Goal: Obtain resource: Obtain resource

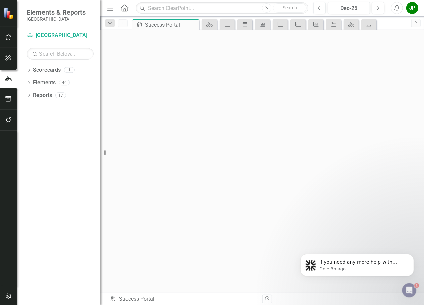
scroll to position [2, 0]
click at [9, 296] on icon "button" at bounding box center [8, 296] width 6 height 6
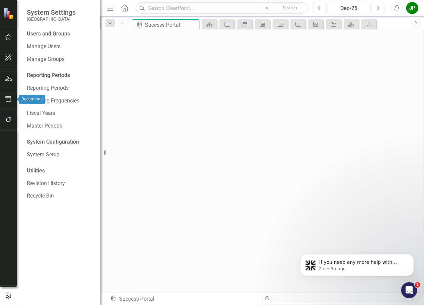
click at [6, 97] on icon "button" at bounding box center [8, 98] width 7 height 5
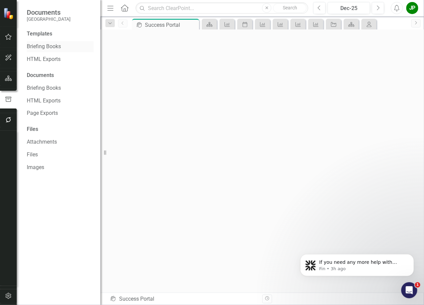
click at [46, 49] on link "Briefing Books" at bounding box center [60, 47] width 67 height 8
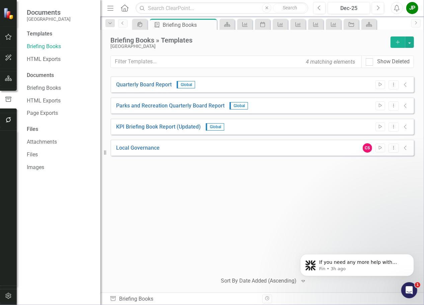
click at [186, 85] on span "Global" at bounding box center [186, 84] width 18 height 7
click at [149, 86] on link "Quarterly Board Report" at bounding box center [144, 85] width 56 height 8
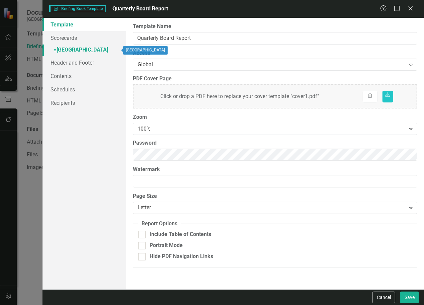
click at [83, 52] on link "» [GEOGRAPHIC_DATA]" at bounding box center [84, 50] width 84 height 12
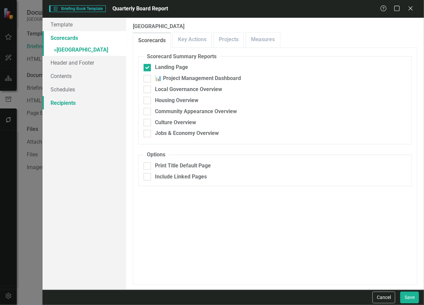
click at [65, 105] on link "Recipients" at bounding box center [84, 102] width 84 height 13
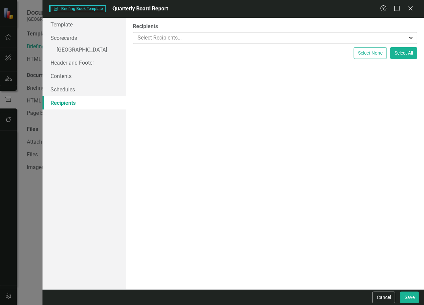
click at [195, 36] on div at bounding box center [270, 37] width 271 height 9
click at [215, 162] on div "Recipients Select Recipients... Expand Select None Select All" at bounding box center [275, 154] width 298 height 272
click at [412, 11] on icon at bounding box center [410, 8] width 5 height 5
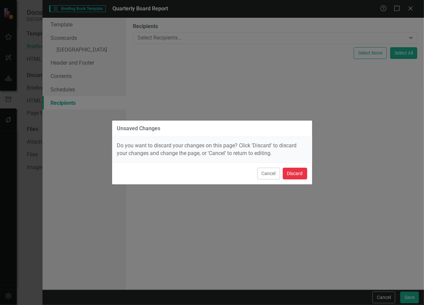
click at [297, 174] on button "Discard" at bounding box center [295, 174] width 24 height 12
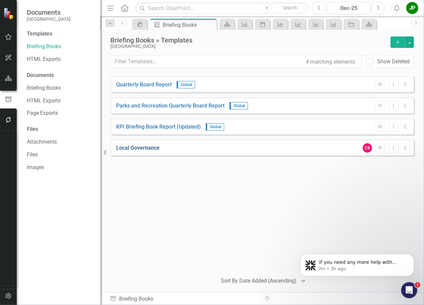
click at [141, 151] on link "Local Governance" at bounding box center [137, 148] width 43 height 8
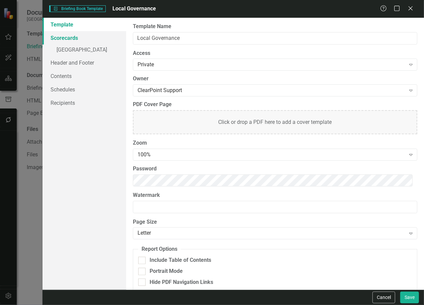
click at [72, 36] on link "Scorecards" at bounding box center [84, 37] width 84 height 13
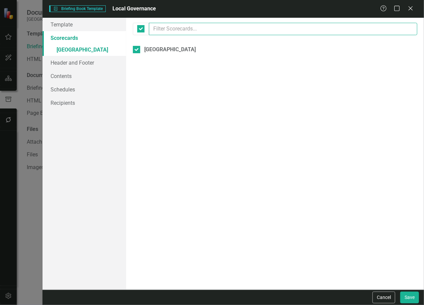
click at [179, 32] on input "text" at bounding box center [283, 29] width 268 height 12
click at [171, 53] on div "[GEOGRAPHIC_DATA]" at bounding box center [170, 50] width 52 height 8
click at [137, 50] on input "[GEOGRAPHIC_DATA]" at bounding box center [135, 48] width 4 height 4
checkbox input "false"
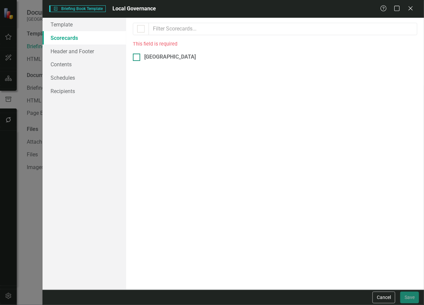
click at [138, 59] on div at bounding box center [136, 57] width 7 height 7
click at [137, 58] on input "[GEOGRAPHIC_DATA]" at bounding box center [135, 56] width 4 height 4
checkbox input "true"
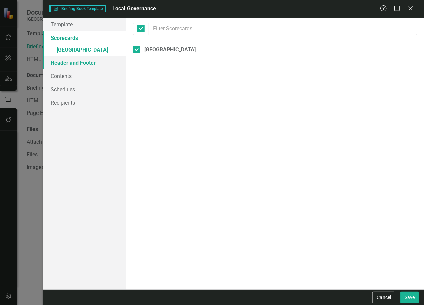
click at [78, 65] on link "Header and Footer" at bounding box center [84, 62] width 84 height 13
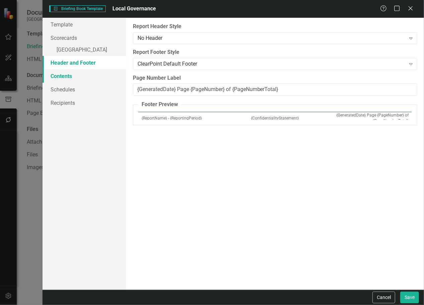
click at [71, 78] on link "Contents" at bounding box center [84, 75] width 84 height 13
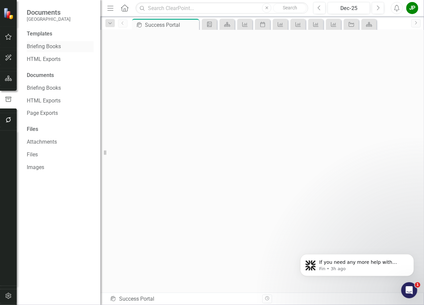
click at [53, 50] on link "Briefing Books" at bounding box center [60, 47] width 67 height 8
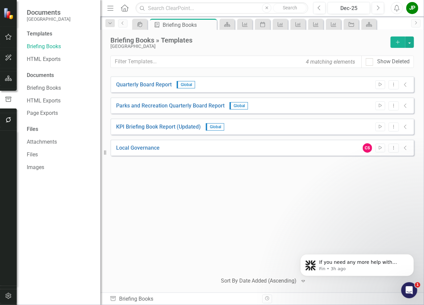
click at [400, 43] on icon "Add" at bounding box center [398, 42] width 6 height 5
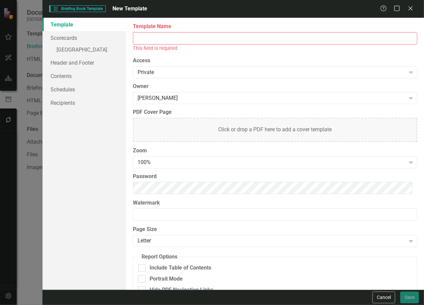
click at [164, 41] on input "Template Name" at bounding box center [275, 38] width 284 height 12
type input "[PERSON_NAME]"
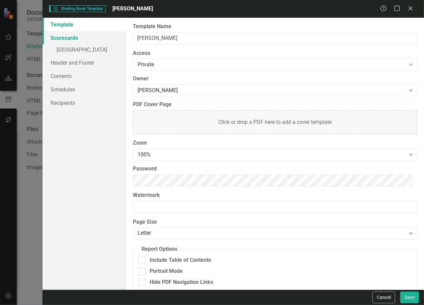
click at [77, 39] on link "Scorecards" at bounding box center [84, 37] width 84 height 13
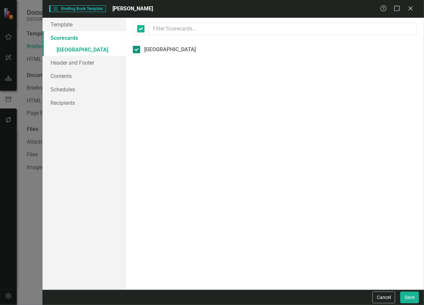
click at [175, 52] on div "[GEOGRAPHIC_DATA]" at bounding box center [170, 50] width 52 height 8
click at [137, 50] on input "[GEOGRAPHIC_DATA]" at bounding box center [135, 48] width 4 height 4
checkbox input "false"
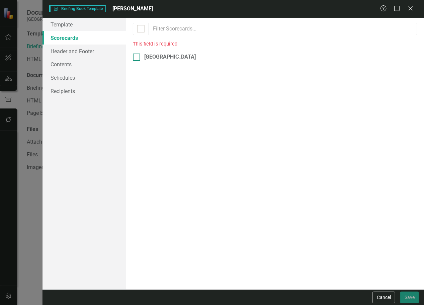
click at [140, 59] on div at bounding box center [136, 57] width 7 height 7
click at [137, 58] on input "[GEOGRAPHIC_DATA]" at bounding box center [135, 56] width 4 height 4
checkbox input "true"
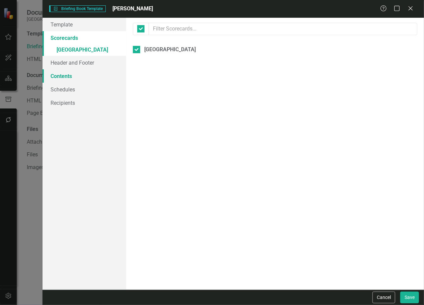
click at [72, 80] on link "Contents" at bounding box center [84, 75] width 84 height 13
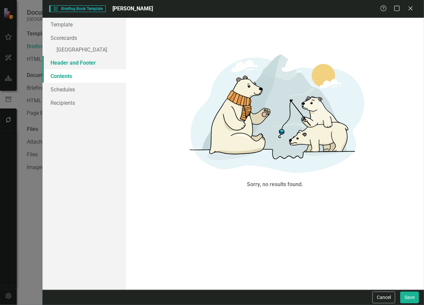
click at [87, 67] on link "Header and Footer" at bounding box center [84, 62] width 84 height 13
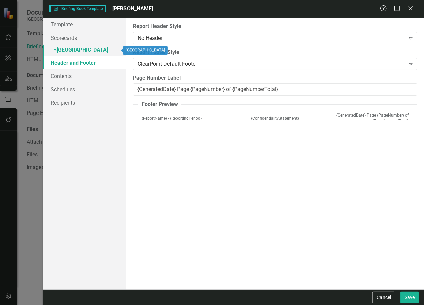
click at [86, 53] on link "» [GEOGRAPHIC_DATA]" at bounding box center [84, 50] width 84 height 12
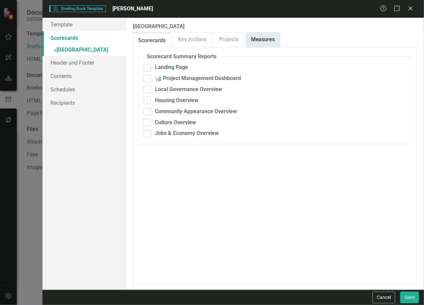
click at [251, 44] on link "Measures" at bounding box center [263, 39] width 34 height 14
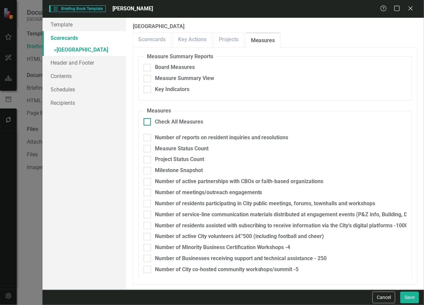
click at [146, 121] on input "Check All Measures" at bounding box center [145, 120] width 4 height 4
checkbox input "true"
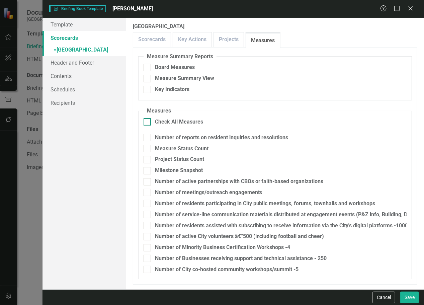
checkbox input "true"
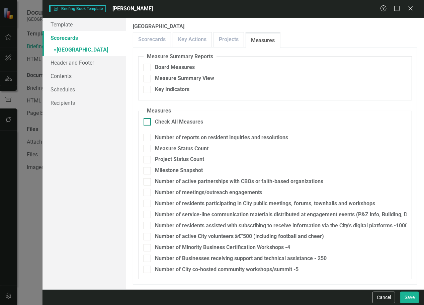
checkbox input "true"
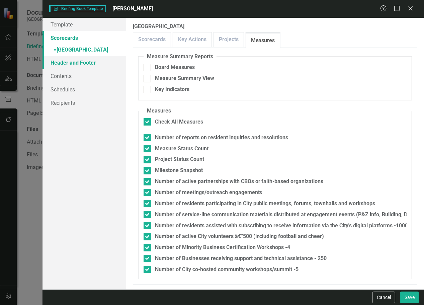
click at [83, 62] on link "Header and Footer" at bounding box center [84, 62] width 84 height 13
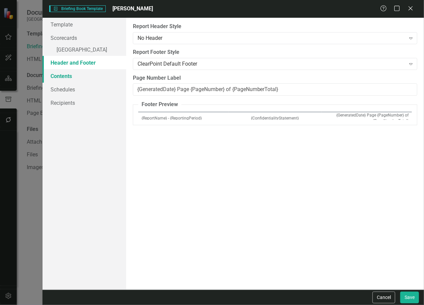
click at [75, 75] on link "Contents" at bounding box center [84, 75] width 84 height 13
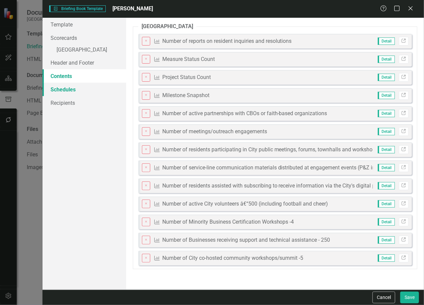
click at [76, 91] on link "Schedules" at bounding box center [84, 89] width 84 height 13
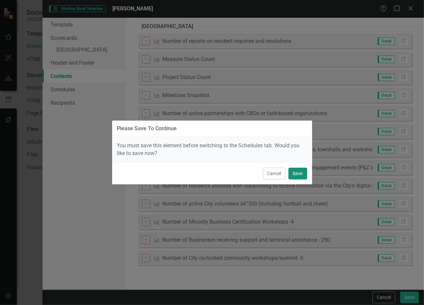
click at [300, 175] on button "Save" at bounding box center [297, 174] width 19 height 12
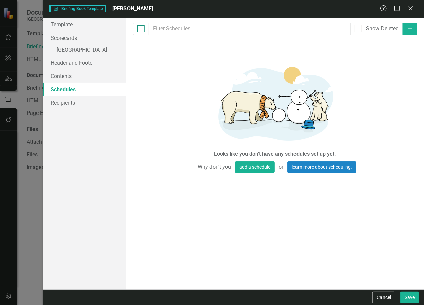
click at [138, 30] on div at bounding box center [140, 28] width 7 height 7
click at [138, 29] on input "checkbox" at bounding box center [139, 27] width 4 height 4
checkbox input "false"
click at [243, 166] on button "add a schedule" at bounding box center [255, 167] width 40 height 12
select select "pm"
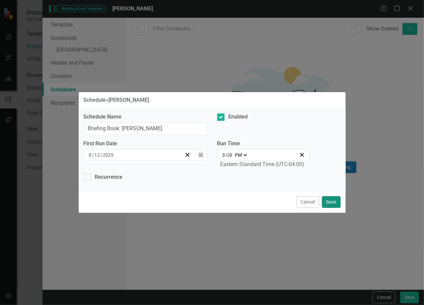
click at [335, 203] on button "Save" at bounding box center [331, 202] width 19 height 12
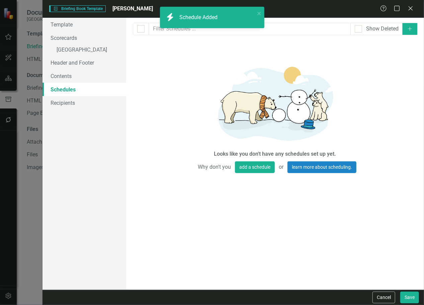
checkbox input "false"
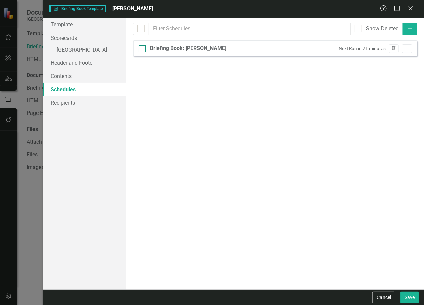
click at [142, 50] on div at bounding box center [141, 48] width 7 height 7
click at [142, 49] on input "Briefing Book: [PERSON_NAME]" at bounding box center [140, 47] width 4 height 4
checkbox input "true"
click at [407, 53] on button "Dropdown Menu" at bounding box center [407, 48] width 10 height 9
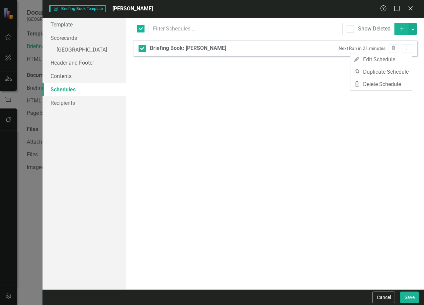
click at [298, 94] on div "Briefing books and exports can be run on schedules that you define below. If yo…" at bounding box center [275, 154] width 298 height 272
click at [70, 104] on link "Recipients" at bounding box center [84, 102] width 84 height 13
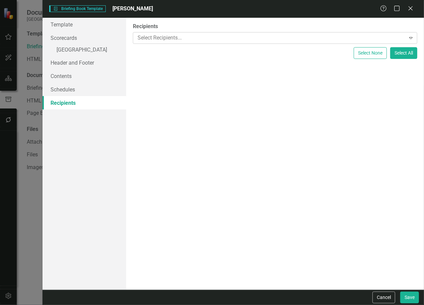
click at [251, 38] on div at bounding box center [270, 37] width 271 height 9
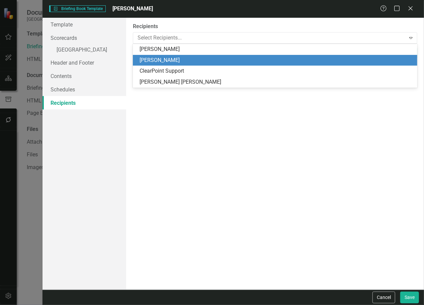
click at [219, 59] on div "[PERSON_NAME]" at bounding box center [276, 61] width 274 height 8
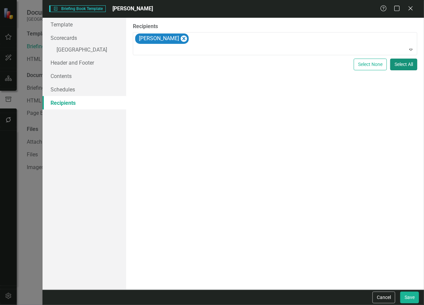
click at [407, 68] on button "Select All" at bounding box center [403, 65] width 27 height 12
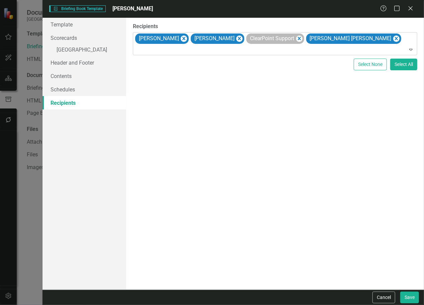
click at [277, 40] on div "ClearPoint Support" at bounding box center [271, 39] width 47 height 10
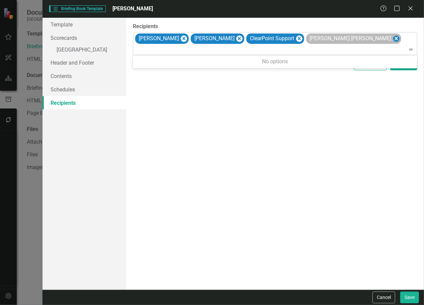
click at [395, 38] on icon "Remove Tamara Wadley Packer" at bounding box center [396, 38] width 3 height 3
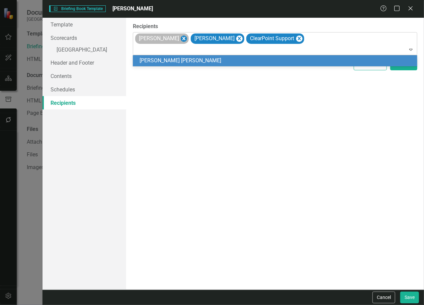
click at [181, 41] on icon "Remove Tracy Joseph" at bounding box center [184, 38] width 6 height 8
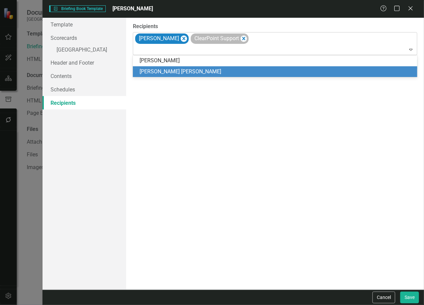
click at [238, 39] on div "ClearPoint Support" at bounding box center [220, 38] width 58 height 10
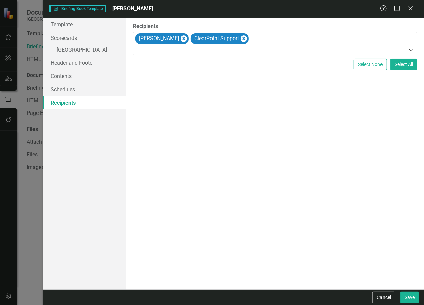
click at [341, 107] on div "Recipients [PERSON_NAME] ClearPoint Support Expand Select None Select All" at bounding box center [275, 154] width 298 height 272
click at [240, 37] on icon "Remove ClearPoint Support" at bounding box center [243, 38] width 6 height 8
click at [235, 111] on div "Recipients [PERSON_NAME] Expand Select None Select All" at bounding box center [275, 154] width 298 height 272
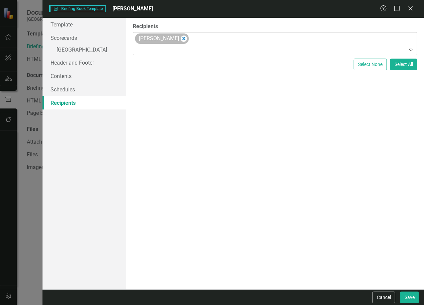
click at [145, 41] on div "[PERSON_NAME]" at bounding box center [158, 39] width 43 height 10
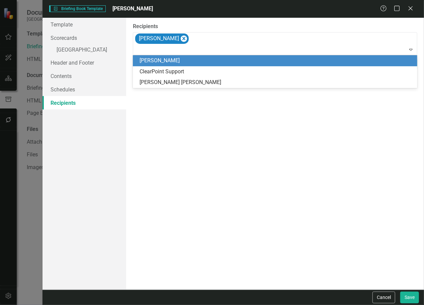
click at [154, 63] on div "[PERSON_NAME]" at bounding box center [276, 61] width 274 height 8
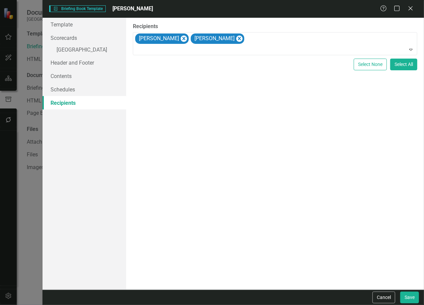
click at [74, 104] on link "Recipients" at bounding box center [84, 102] width 84 height 13
click at [413, 49] on icon "Expand" at bounding box center [410, 49] width 7 height 5
click at [81, 79] on link "Contents" at bounding box center [84, 75] width 84 height 13
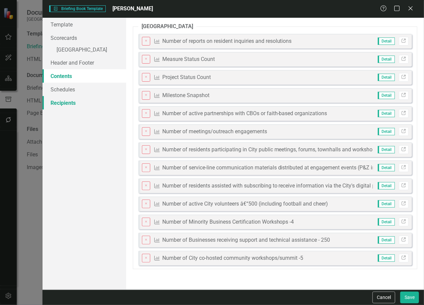
click at [66, 102] on link "Recipients" at bounding box center [84, 102] width 84 height 13
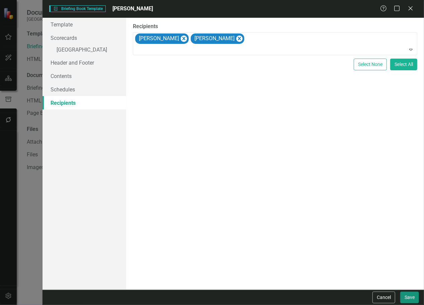
click at [413, 295] on button "Save" at bounding box center [409, 297] width 19 height 12
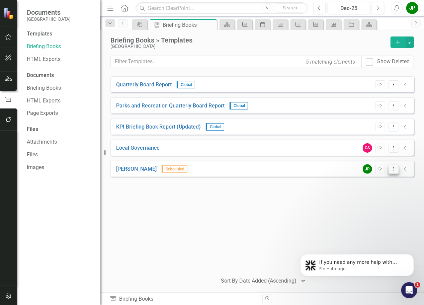
click at [395, 169] on icon "Dropdown Menu" at bounding box center [394, 169] width 6 height 4
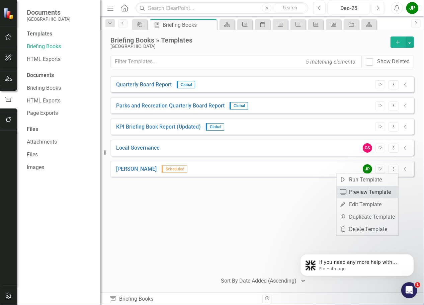
click at [375, 191] on link "Preview Preview Template" at bounding box center [367, 192] width 62 height 12
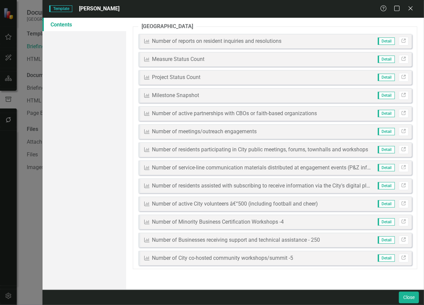
click at [382, 42] on span "Detail" at bounding box center [386, 40] width 17 height 7
click at [392, 42] on span "Detail" at bounding box center [386, 40] width 17 height 7
click at [167, 40] on div "Number of reports on resident inquiries and resolutions" at bounding box center [216, 41] width 129 height 8
click at [162, 43] on div "Number of reports on resident inquiries and resolutions" at bounding box center [216, 41] width 129 height 8
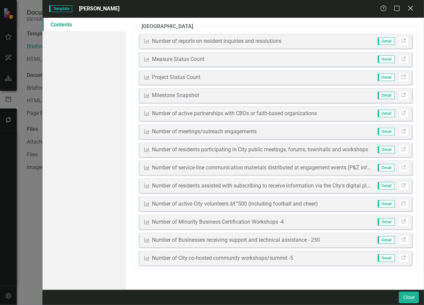
click at [412, 10] on icon at bounding box center [410, 8] width 5 height 5
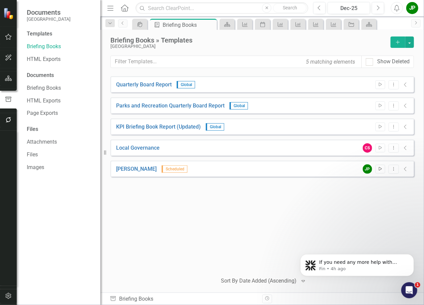
click at [381, 171] on button "Start" at bounding box center [380, 169] width 10 height 9
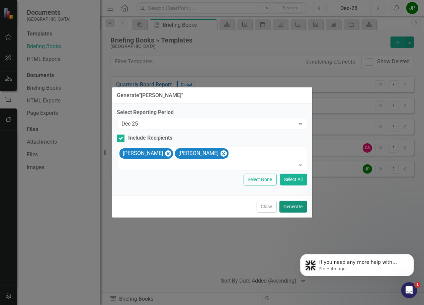
click at [298, 207] on button "Generate" at bounding box center [293, 207] width 28 height 12
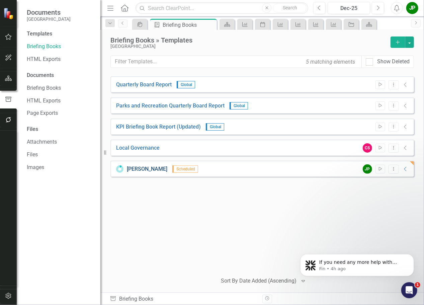
click at [153, 170] on link "[PERSON_NAME]" at bounding box center [147, 169] width 40 height 8
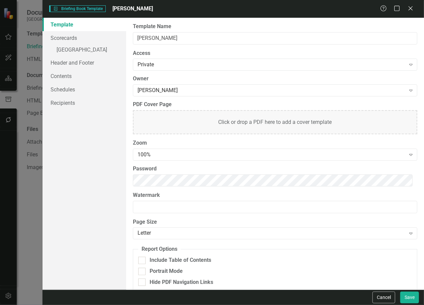
click at [415, 8] on div "Help Maximize Close" at bounding box center [398, 9] width 37 height 8
click at [413, 9] on icon "Close" at bounding box center [410, 8] width 8 height 6
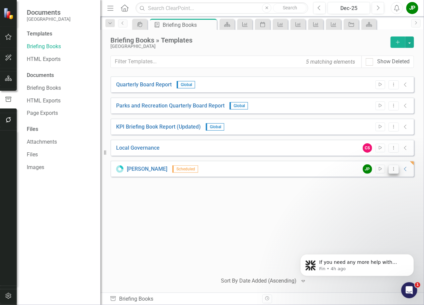
click at [396, 172] on button "Dropdown Menu" at bounding box center [393, 169] width 10 height 9
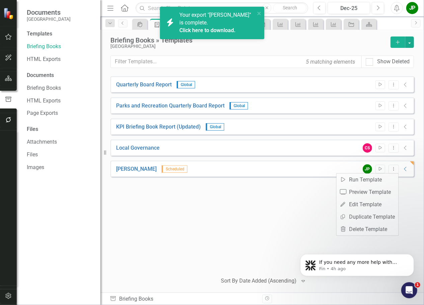
click at [219, 26] on div "Your export "[PERSON_NAME]" is complete. Click here to download." at bounding box center [217, 22] width 76 height 23
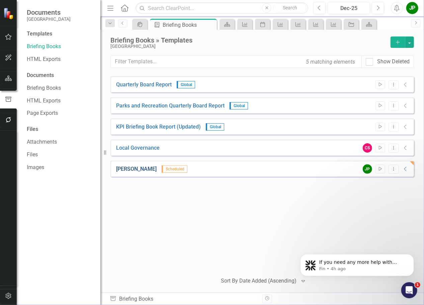
click at [127, 169] on link "[PERSON_NAME]" at bounding box center [136, 169] width 40 height 8
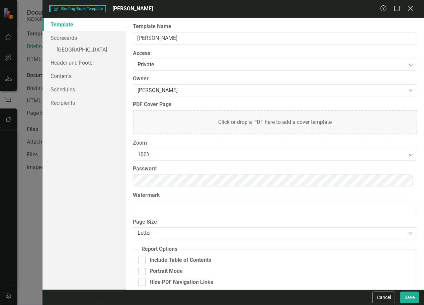
click at [412, 10] on icon "Close" at bounding box center [410, 8] width 8 height 6
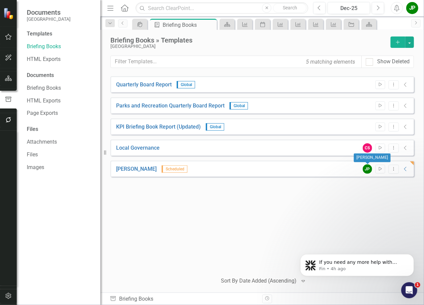
click at [369, 170] on div "JP" at bounding box center [367, 168] width 9 height 9
click at [381, 171] on button "Start" at bounding box center [380, 169] width 10 height 9
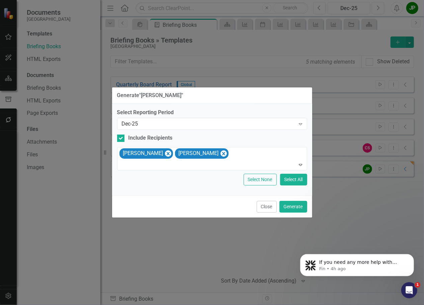
click at [334, 211] on div "Generate " [PERSON_NAME] " Select Reporting Period Dec-25 Expand Include Recipi…" at bounding box center [212, 152] width 424 height 305
click at [166, 251] on div "Generate " [PERSON_NAME] " Select Reporting Period Dec-25 Expand Include Recipi…" at bounding box center [212, 152] width 201 height 305
click at [264, 211] on button "Close" at bounding box center [267, 207] width 20 height 12
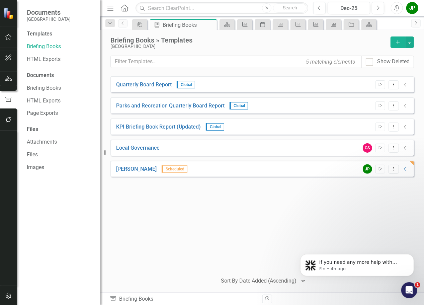
click at [179, 168] on span "Scheduled" at bounding box center [175, 168] width 26 height 7
click at [141, 170] on link "[PERSON_NAME]" at bounding box center [136, 169] width 40 height 8
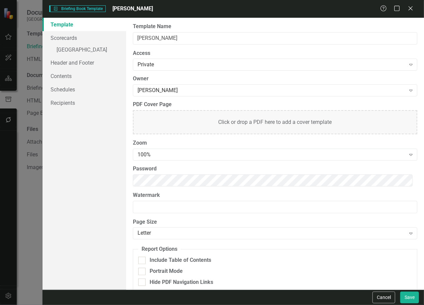
click at [29, 232] on div "Briefing Book Template Briefing Book Template [PERSON_NAME] Help Maximize Close…" at bounding box center [212, 152] width 424 height 305
click at [17, 215] on div "Briefing Book Template Briefing Book Template [PERSON_NAME] Help Maximize Close…" at bounding box center [212, 152] width 424 height 305
click at [20, 214] on div "Briefing Book Template Briefing Book Template [PERSON_NAME] Help Maximize Close…" at bounding box center [212, 152] width 424 height 305
click at [412, 10] on icon "Close" at bounding box center [410, 8] width 8 height 6
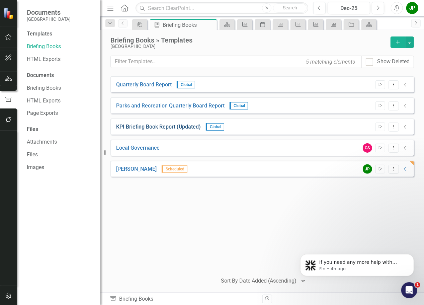
click at [168, 127] on link "KPI Briefing Book Report (Updated)" at bounding box center [158, 127] width 85 height 8
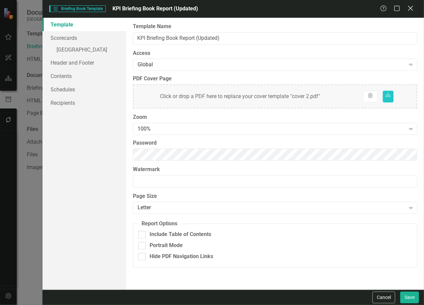
click at [413, 11] on icon "Close" at bounding box center [410, 8] width 8 height 6
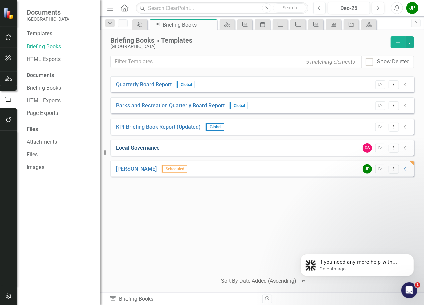
click at [156, 148] on link "Local Governance" at bounding box center [137, 148] width 43 height 8
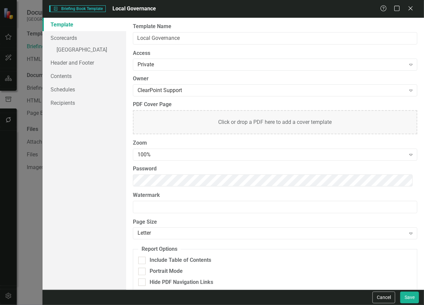
click at [27, 199] on div "Briefing Book Template Briefing Book Template Local Governance Help Maximize Cl…" at bounding box center [212, 152] width 424 height 305
click at [39, 207] on div "Briefing Book Template Briefing Book Template Local Governance Help Maximize Cl…" at bounding box center [212, 152] width 424 height 305
click at [47, 233] on div "Template Scorecards » [GEOGRAPHIC_DATA] Header and Footer Contents Schedules Re…" at bounding box center [84, 154] width 84 height 272
click at [382, 301] on button "Cancel" at bounding box center [383, 297] width 23 height 12
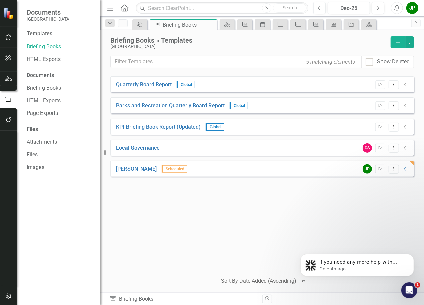
click at [407, 147] on icon "Collapse" at bounding box center [405, 147] width 7 height 5
click at [393, 170] on icon "Dropdown Menu" at bounding box center [394, 169] width 6 height 4
click at [370, 229] on link "Trash Delete Template" at bounding box center [367, 229] width 62 height 12
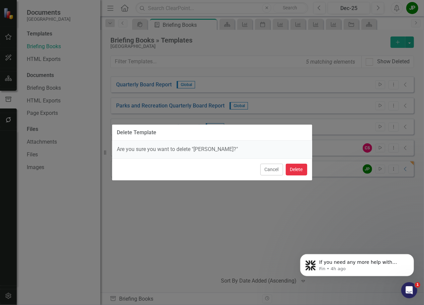
click at [297, 169] on button "Delete" at bounding box center [296, 170] width 21 height 12
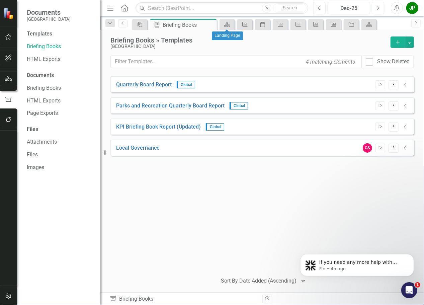
click at [233, 28] on div "Scorecard" at bounding box center [226, 24] width 15 height 11
click at [229, 26] on icon "Scorecard" at bounding box center [227, 24] width 7 height 5
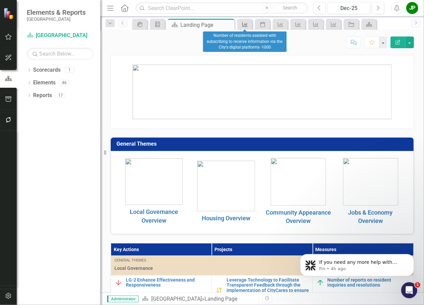
click at [246, 26] on icon at bounding box center [244, 24] width 5 height 5
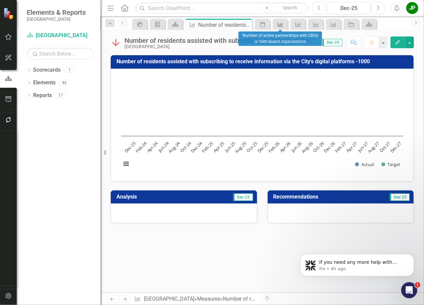
click at [279, 26] on icon "Measure" at bounding box center [280, 24] width 7 height 5
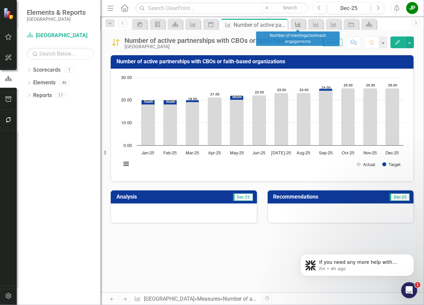
click at [301, 26] on icon "Measure" at bounding box center [298, 24] width 7 height 5
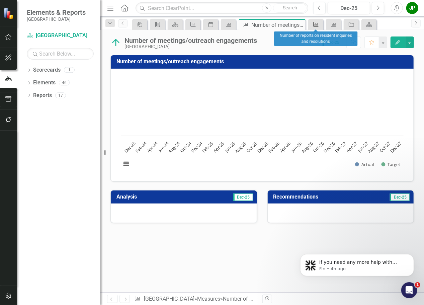
click at [317, 28] on div "Measure" at bounding box center [314, 24] width 9 height 8
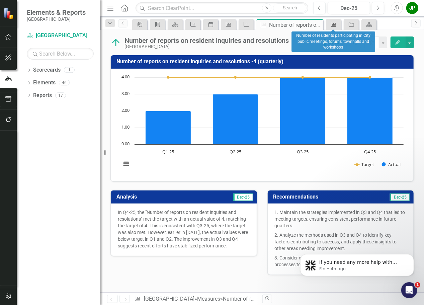
click at [331, 27] on div "Measure" at bounding box center [331, 24] width 9 height 8
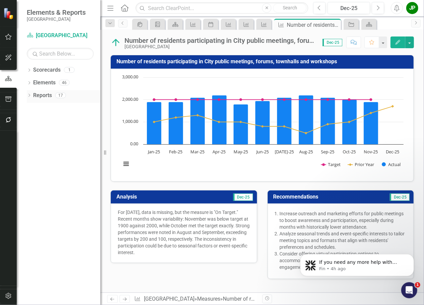
click at [47, 95] on link "Reports" at bounding box center [42, 96] width 19 height 8
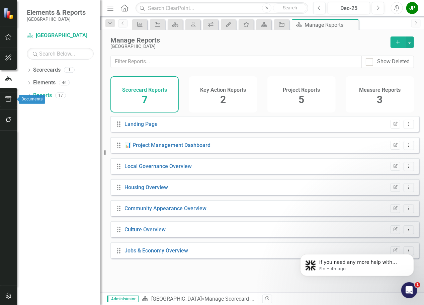
click at [5, 100] on icon "button" at bounding box center [8, 98] width 7 height 5
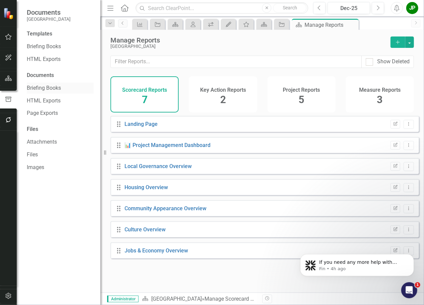
click at [58, 91] on link "Briefing Books" at bounding box center [60, 88] width 67 height 8
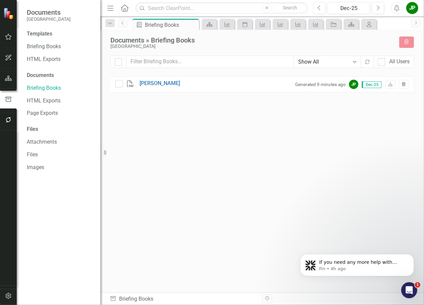
click at [403, 86] on icon "button" at bounding box center [404, 84] width 4 height 4
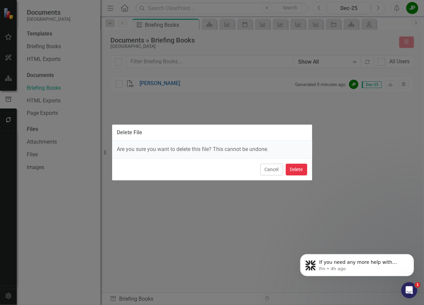
click at [295, 172] on button "Delete" at bounding box center [296, 170] width 21 height 12
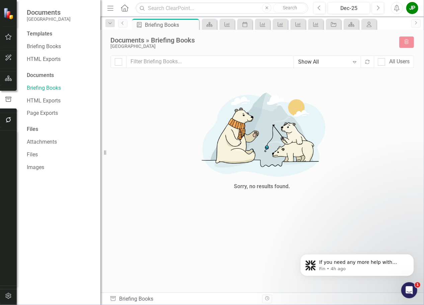
click at [46, 95] on div "Templates Briefing Books HTML Exports Documents Briefing Books HTML Exports Pag…" at bounding box center [59, 167] width 84 height 275
click at [46, 91] on link "Briefing Books" at bounding box center [60, 88] width 67 height 8
click at [121, 65] on div at bounding box center [118, 61] width 7 height 7
click at [119, 63] on input "checkbox" at bounding box center [117, 60] width 4 height 4
checkbox input "true"
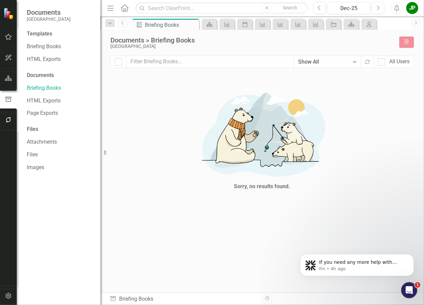
checkbox input "true"
click at [118, 65] on div at bounding box center [118, 61] width 7 height 7
click at [118, 63] on input "checkbox" at bounding box center [117, 60] width 4 height 4
checkbox input "false"
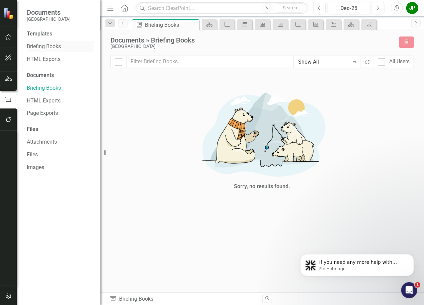
click at [37, 46] on link "Briefing Books" at bounding box center [60, 47] width 67 height 8
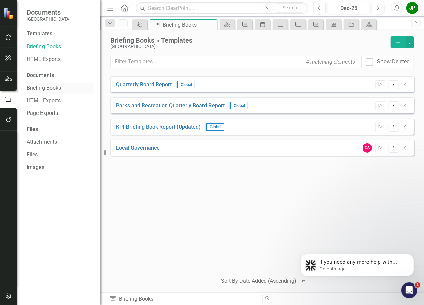
click at [37, 90] on link "Briefing Books" at bounding box center [60, 88] width 67 height 8
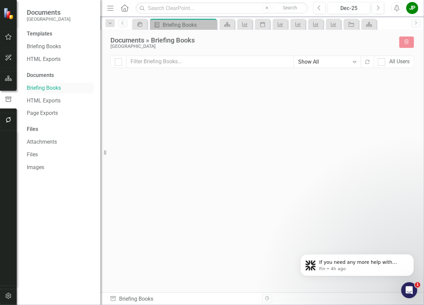
checkbox input "false"
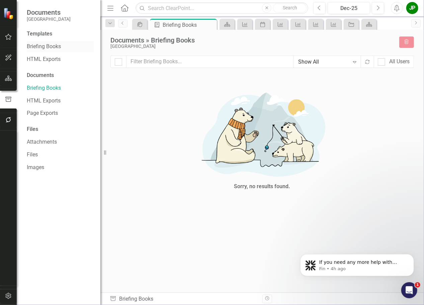
click at [45, 46] on link "Briefing Books" at bounding box center [60, 47] width 67 height 8
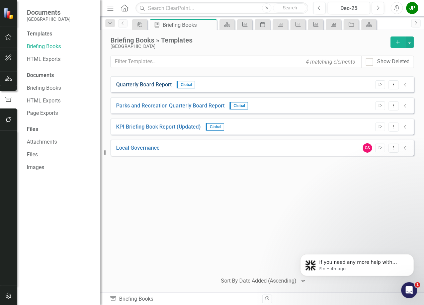
click at [165, 84] on link "Quarterly Board Report" at bounding box center [144, 85] width 56 height 8
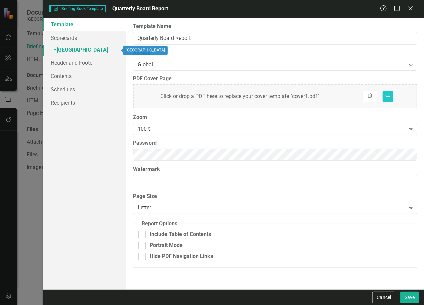
click at [81, 51] on link "» [GEOGRAPHIC_DATA]" at bounding box center [84, 50] width 84 height 12
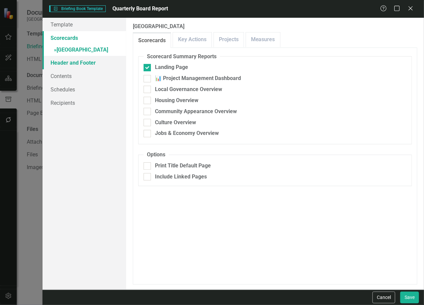
click at [75, 65] on link "Header and Footer" at bounding box center [84, 62] width 84 height 13
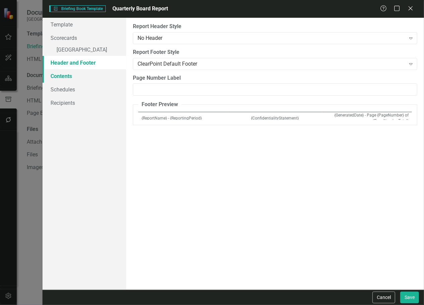
click at [67, 76] on link "Contents" at bounding box center [84, 75] width 84 height 13
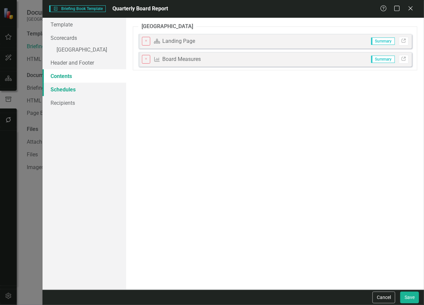
click at [72, 94] on link "Schedules" at bounding box center [84, 89] width 84 height 13
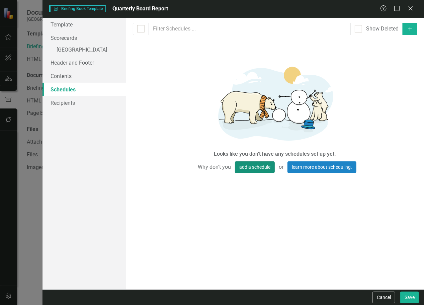
click at [245, 170] on button "add a schedule" at bounding box center [255, 167] width 40 height 12
select select "pm"
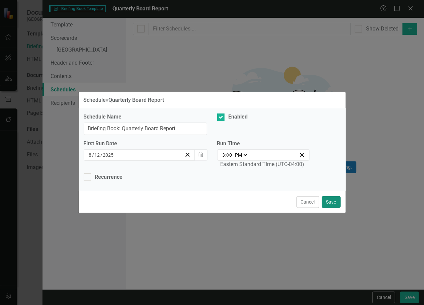
click at [337, 205] on button "Save" at bounding box center [331, 202] width 19 height 12
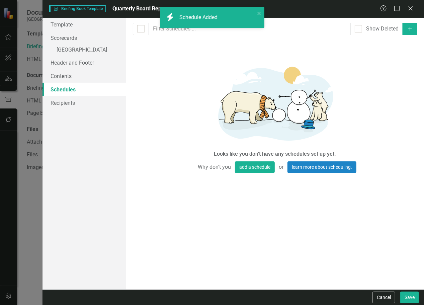
checkbox input "false"
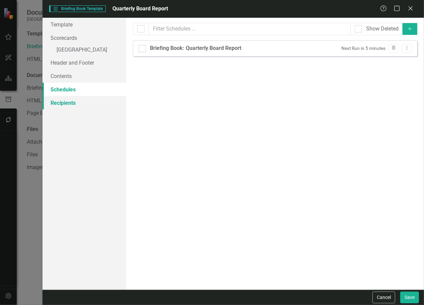
click at [67, 105] on link "Recipients" at bounding box center [84, 102] width 84 height 13
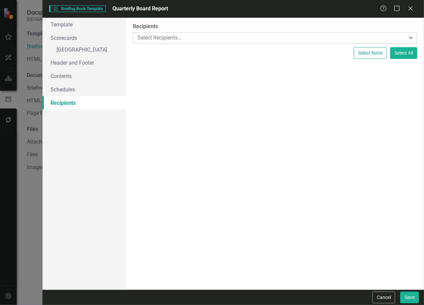
click at [284, 43] on div "Select Recipients..." at bounding box center [269, 38] width 271 height 10
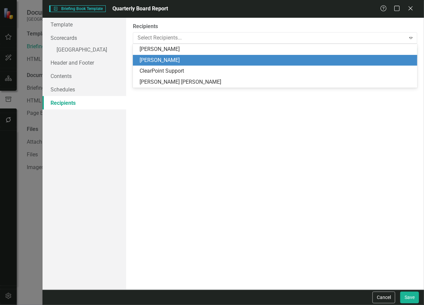
click at [256, 61] on div "[PERSON_NAME]" at bounding box center [276, 61] width 274 height 8
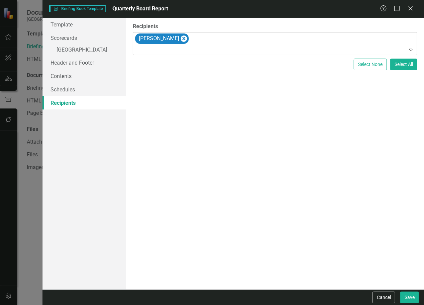
click at [199, 53] on div at bounding box center [275, 49] width 281 height 9
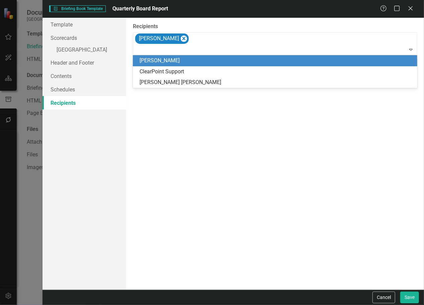
click at [189, 63] on div "[PERSON_NAME]" at bounding box center [276, 61] width 274 height 8
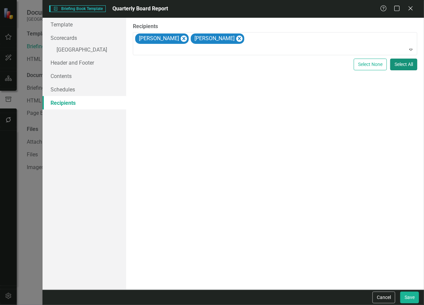
click at [403, 67] on button "Select All" at bounding box center [403, 65] width 27 height 12
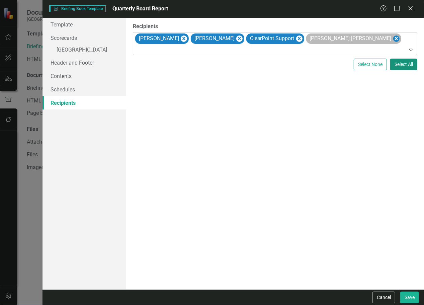
click at [393, 40] on icon "Remove Tamara Wadley Packer" at bounding box center [396, 38] width 6 height 8
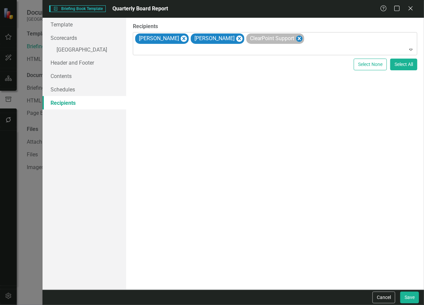
click at [296, 41] on icon "Remove ClearPoint Support" at bounding box center [299, 38] width 6 height 8
click at [408, 299] on button "Save" at bounding box center [409, 297] width 19 height 12
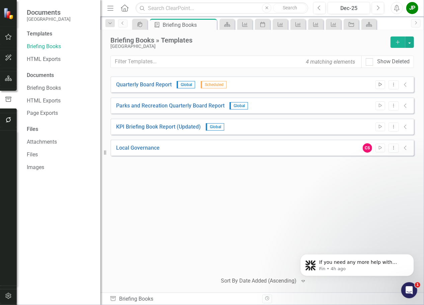
click at [383, 86] on button "Start" at bounding box center [380, 84] width 10 height 9
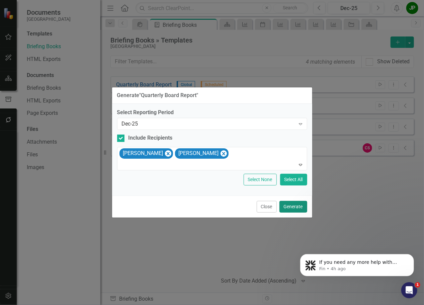
click at [296, 208] on button "Generate" at bounding box center [293, 207] width 28 height 12
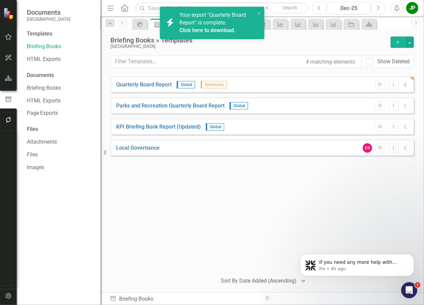
click at [227, 28] on link "Click here to download." at bounding box center [207, 30] width 56 height 6
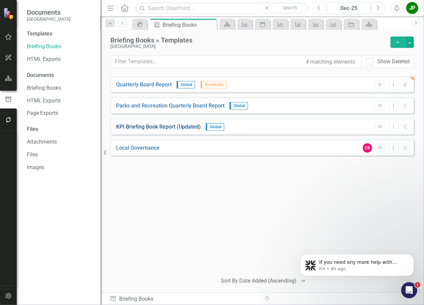
click at [179, 127] on link "KPI Briefing Book Report (Updated)" at bounding box center [158, 127] width 85 height 8
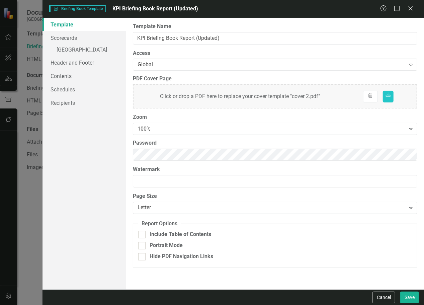
click at [103, 135] on div "Template Scorecards » [GEOGRAPHIC_DATA] Header and Footer Contents Schedules Re…" at bounding box center [84, 154] width 84 height 272
click at [411, 11] on icon "Close" at bounding box center [410, 8] width 8 height 6
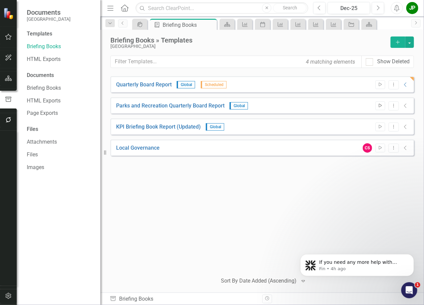
click at [380, 105] on icon "Start" at bounding box center [380, 106] width 5 height 4
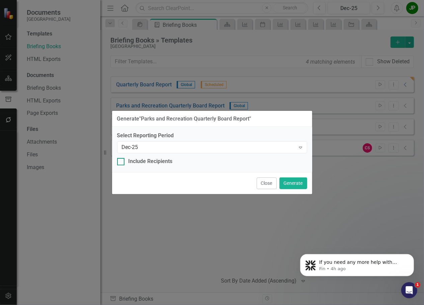
click at [122, 163] on div at bounding box center [120, 161] width 7 height 7
click at [121, 162] on input "Include Recipients" at bounding box center [119, 160] width 4 height 4
checkbox input "true"
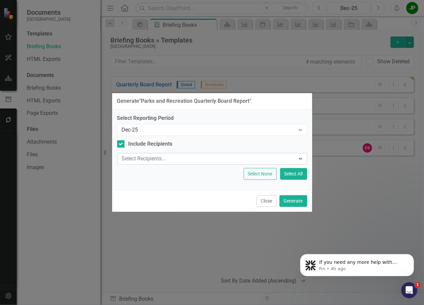
click at [208, 162] on div at bounding box center [207, 158] width 176 height 9
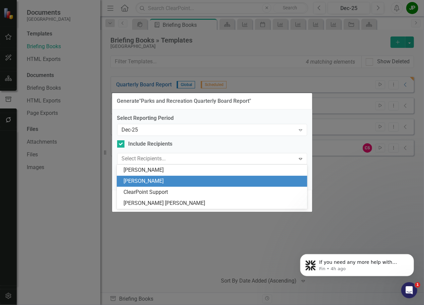
click at [173, 179] on div "[PERSON_NAME]" at bounding box center [213, 181] width 180 height 8
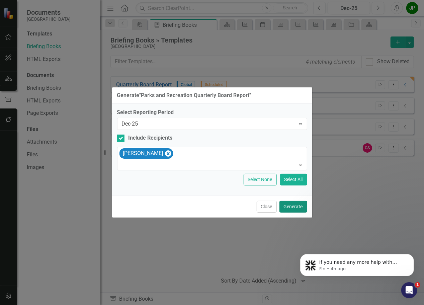
click at [296, 208] on button "Generate" at bounding box center [293, 207] width 28 height 12
